Goal: Find contact information

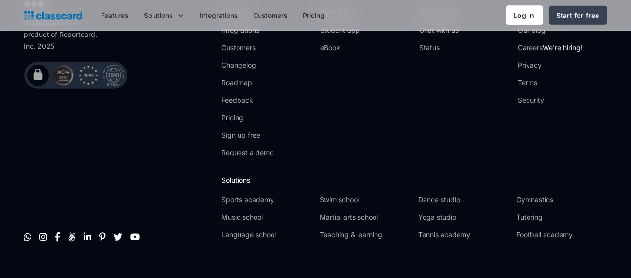
scroll to position [3156, 0]
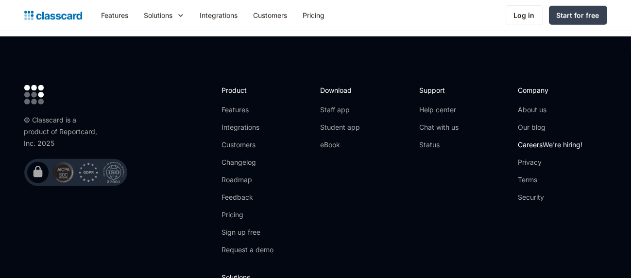
click at [541, 140] on link "Careers We're hiring!" at bounding box center [550, 145] width 65 height 10
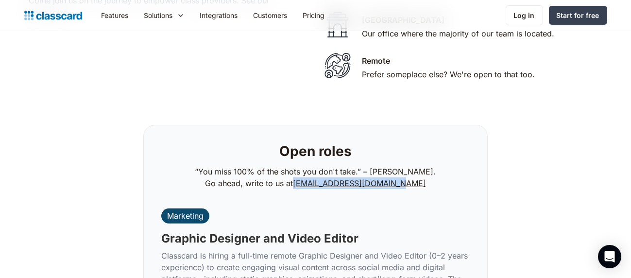
drag, startPoint x: 388, startPoint y: 172, endPoint x: 308, endPoint y: 175, distance: 79.7
click at [308, 175] on p "“You miss 100% of the shots you don't take.” – [PERSON_NAME]. Go ahead, write t…" at bounding box center [315, 177] width 241 height 23
copy link "[EMAIL_ADDRESS][DOMAIN_NAME]"
